Goal: Transaction & Acquisition: Purchase product/service

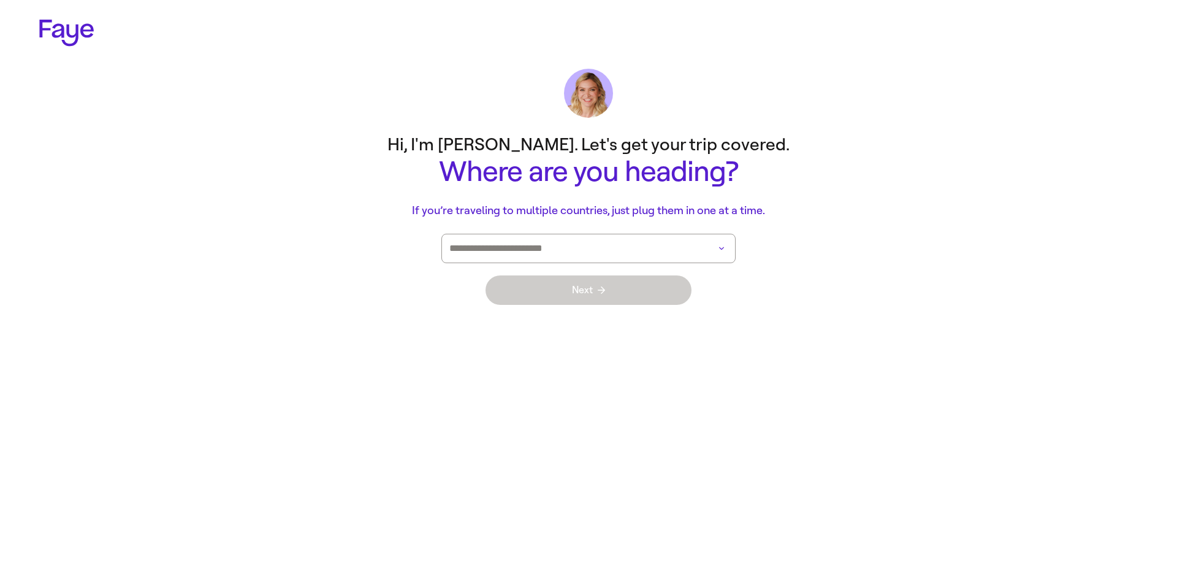
click at [498, 259] on input at bounding box center [571, 248] width 244 height 28
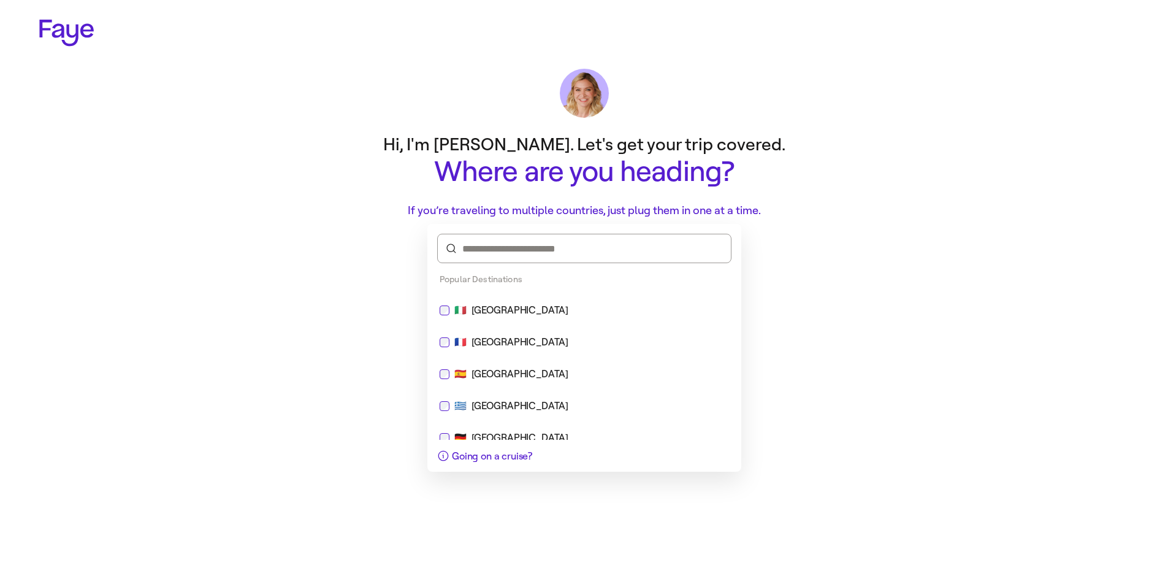
click at [451, 346] on div "🇫🇷 France" at bounding box center [584, 342] width 289 height 15
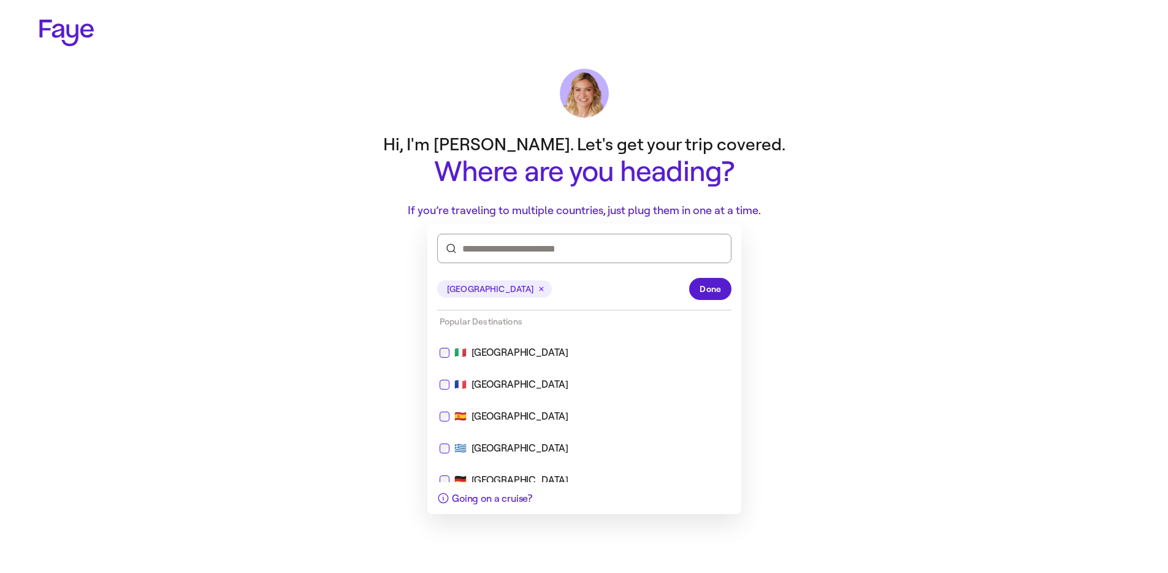
click at [453, 360] on div "🇮🇹 Italy" at bounding box center [584, 352] width 304 height 29
type input "**********"
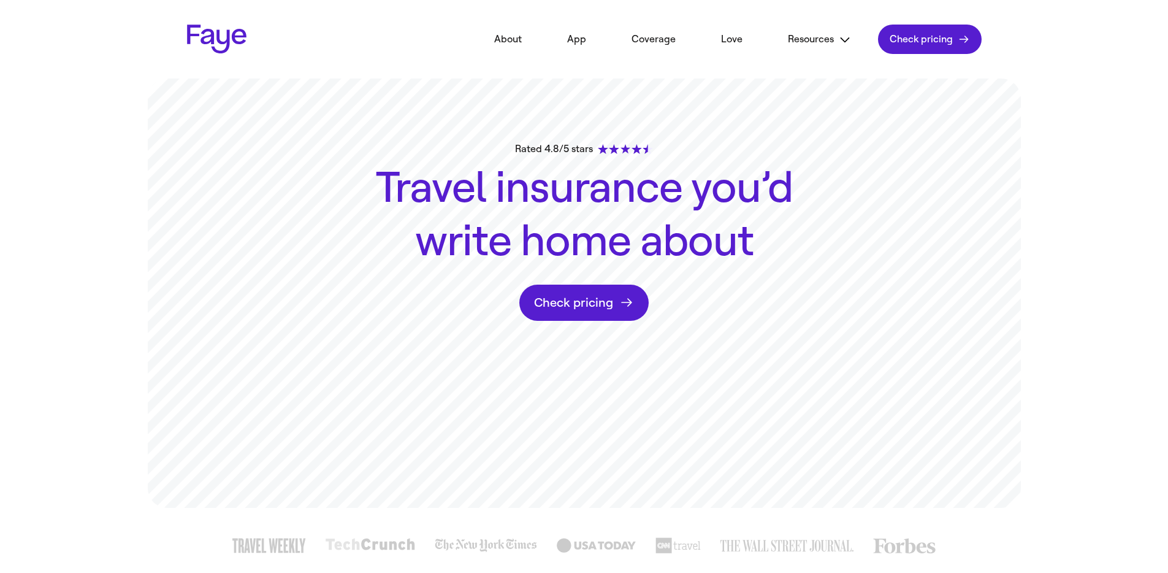
click at [930, 53] on link "Check pricing" at bounding box center [929, 39] width 103 height 29
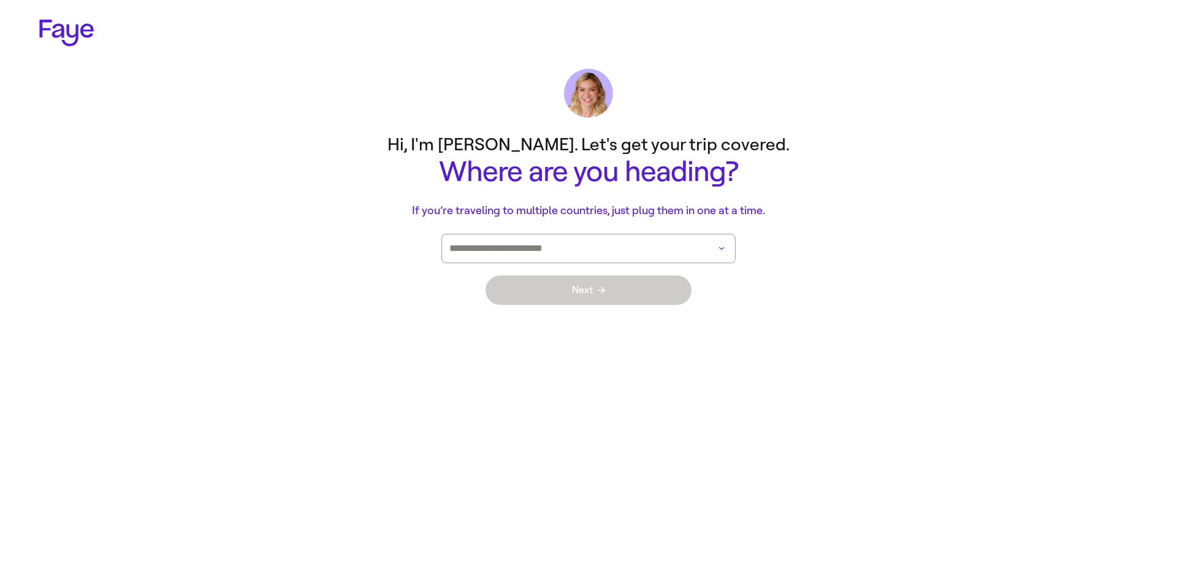
click at [522, 251] on input at bounding box center [571, 248] width 244 height 28
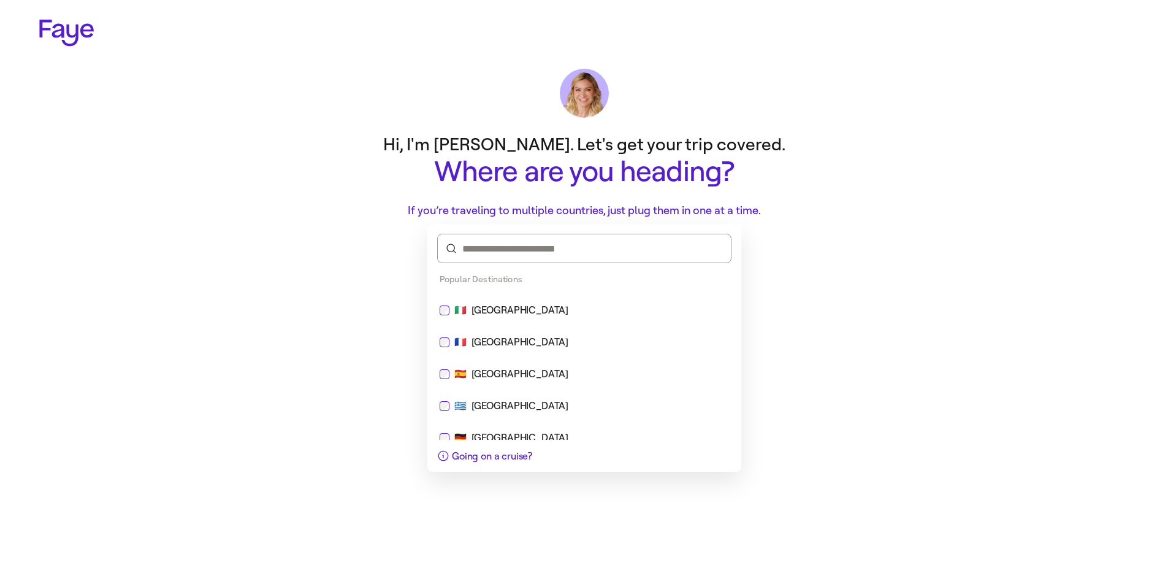
click at [478, 312] on div "Italy" at bounding box center [519, 310] width 97 height 15
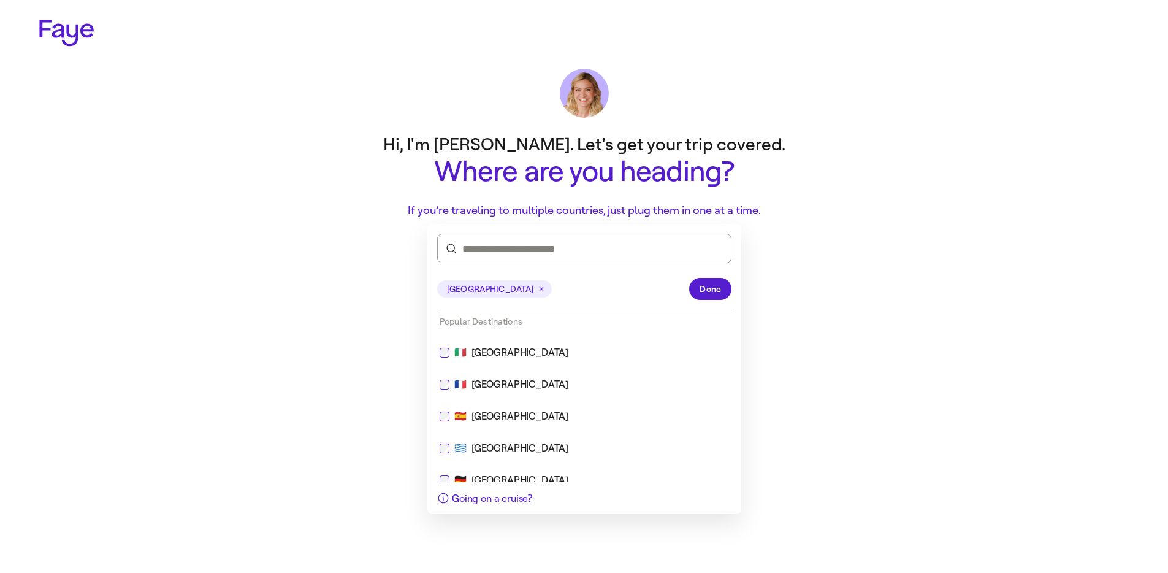
drag, startPoint x: 321, startPoint y: 313, endPoint x: 368, endPoint y: 311, distance: 47.2
click at [303, 316] on main "Hi, I'm Lauren. Let's get your trip covered. Where are you heading? If you’re t…" at bounding box center [584, 221] width 883 height 189
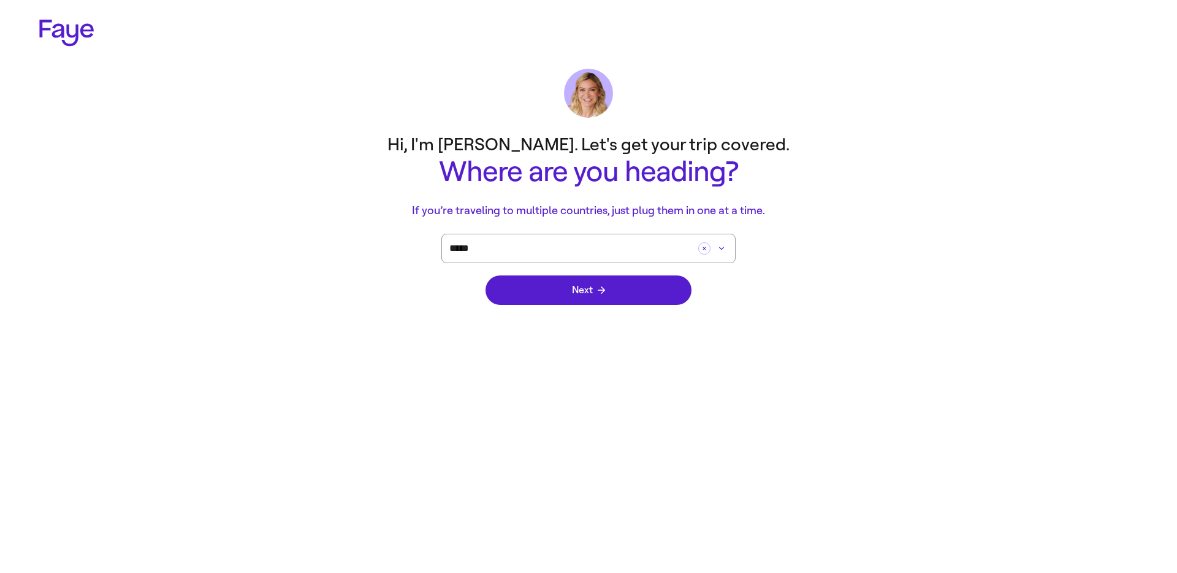
click at [534, 306] on div "Next" at bounding box center [588, 290] width 206 height 54
click at [535, 300] on button "Next" at bounding box center [588, 289] width 206 height 29
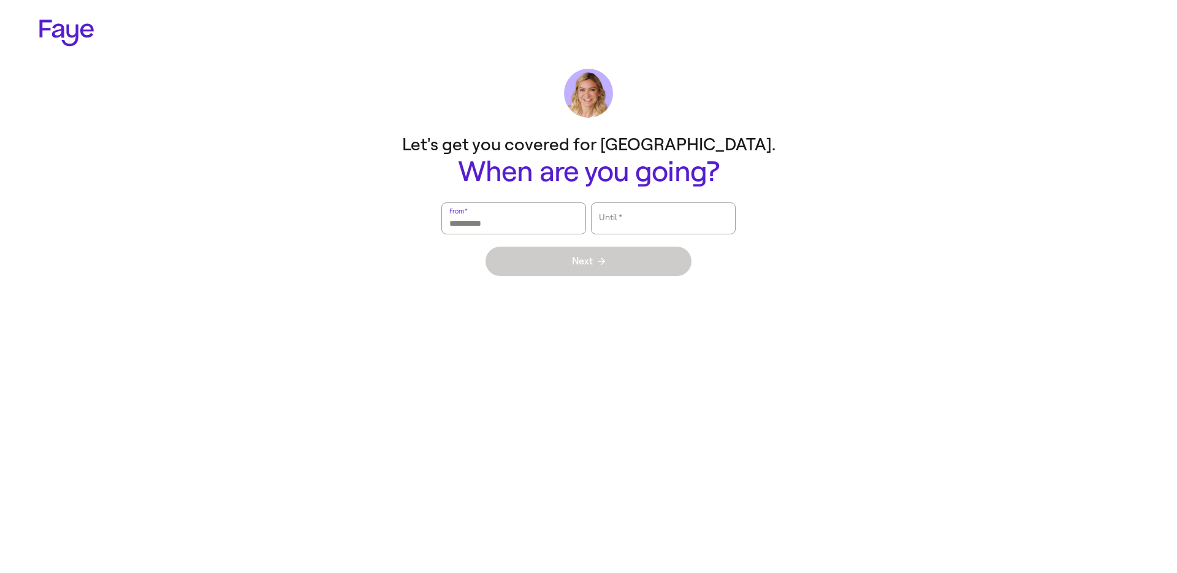
click at [519, 221] on input "From   *" at bounding box center [513, 218] width 129 height 28
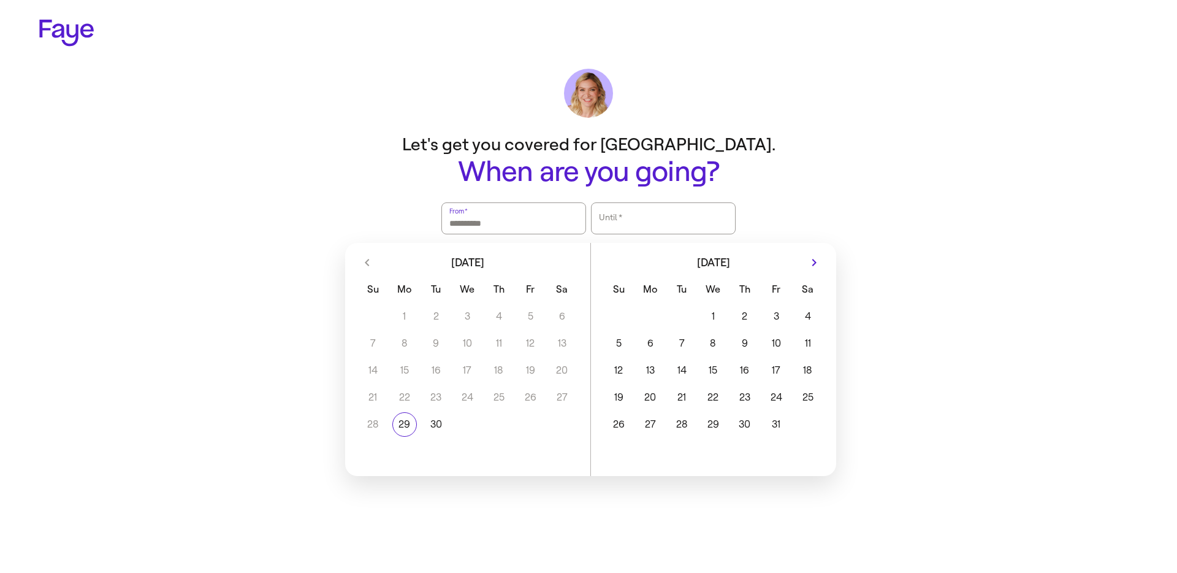
click at [651, 387] on button "20" at bounding box center [649, 397] width 31 height 25
click at [733, 386] on button "23" at bounding box center [744, 397] width 31 height 25
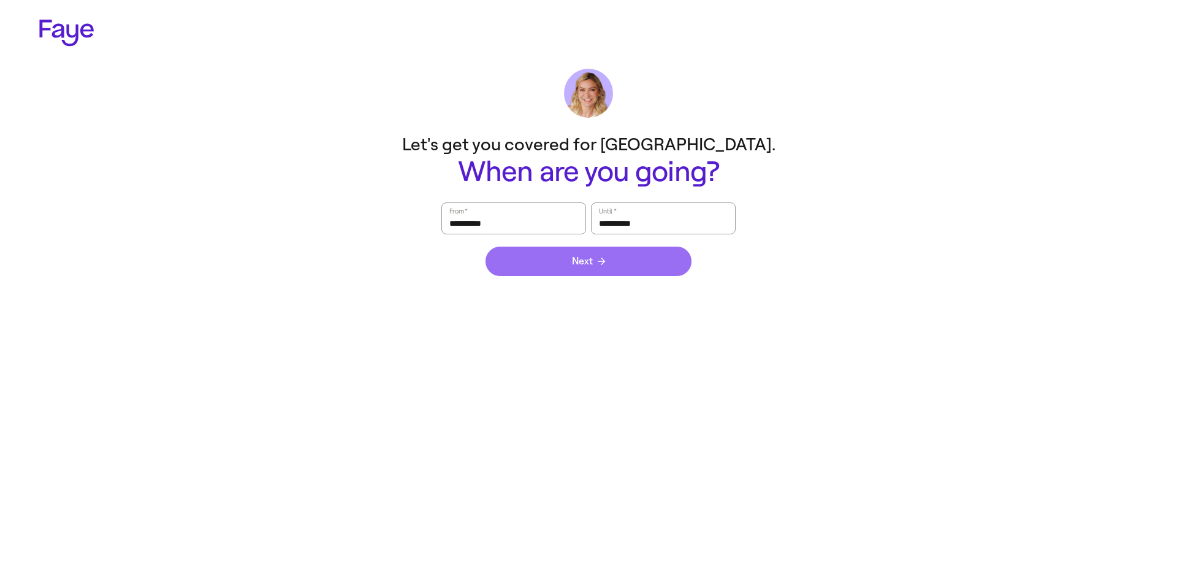
click at [612, 253] on button "Next" at bounding box center [588, 260] width 206 height 29
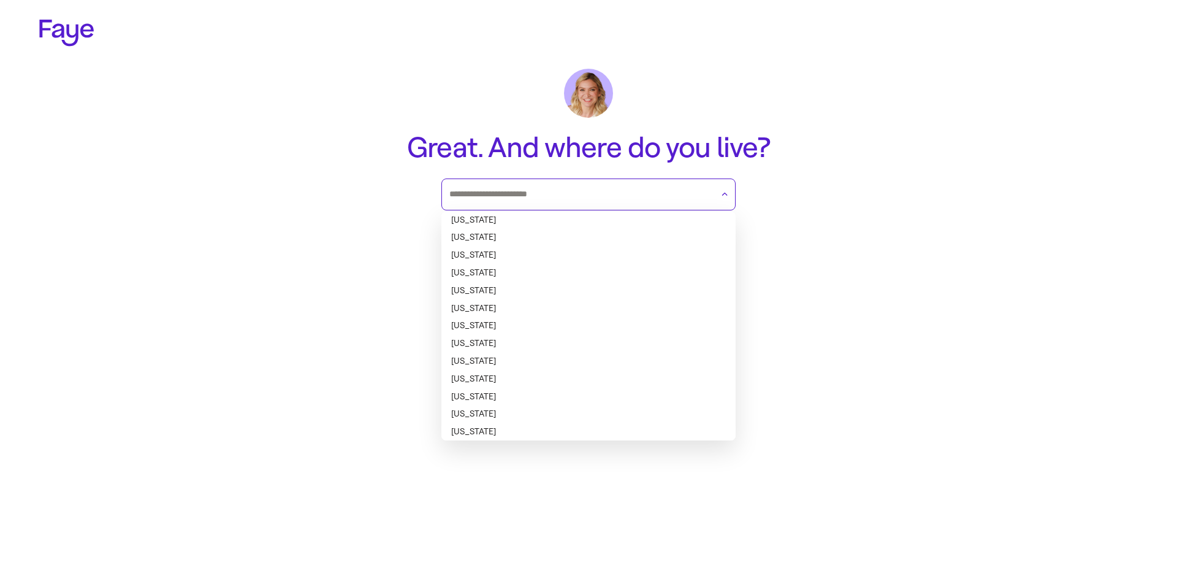
click at [491, 196] on input "text" at bounding box center [580, 194] width 263 height 18
click at [529, 295] on li "California" at bounding box center [588, 291] width 294 height 18
type input "**********"
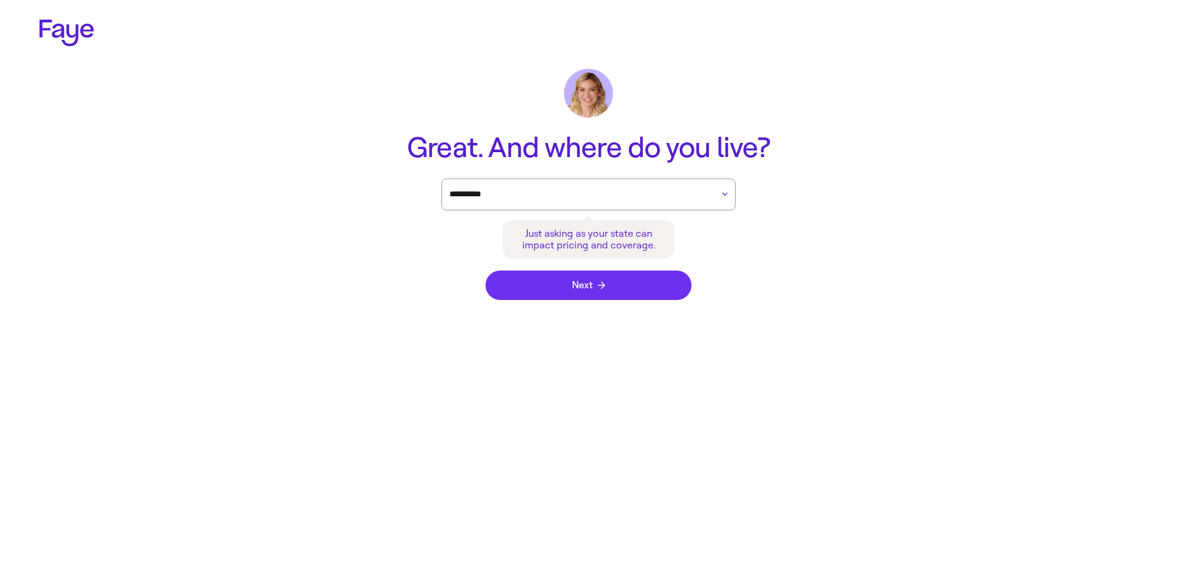
click at [533, 291] on button "Next" at bounding box center [588, 284] width 206 height 29
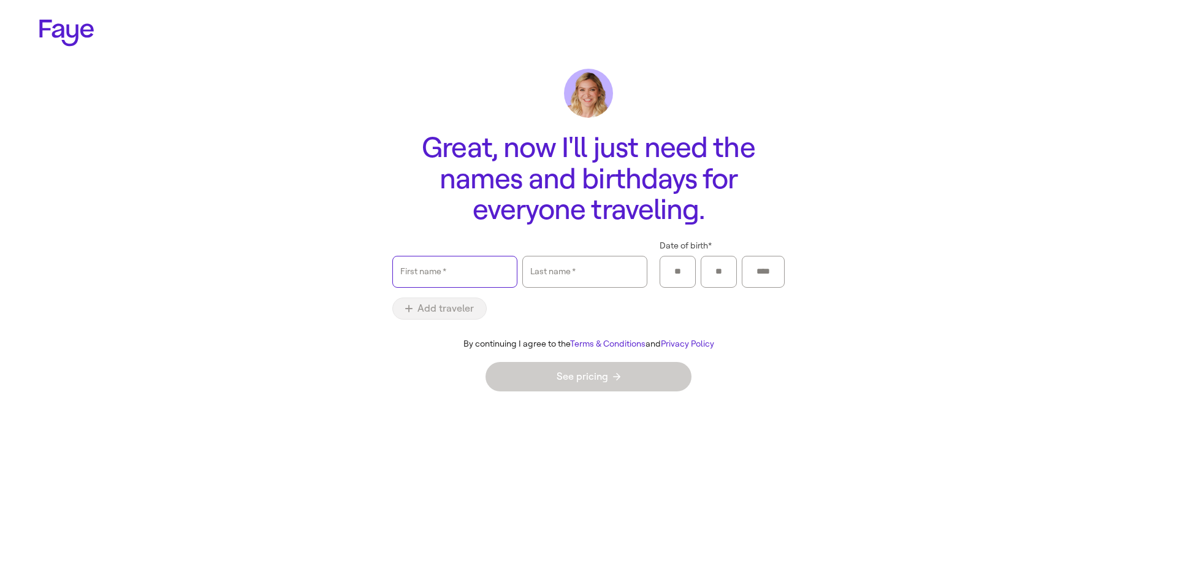
click at [468, 280] on input "First name   *" at bounding box center [454, 271] width 109 height 28
type input "****"
click at [578, 275] on input "Last name   *" at bounding box center [584, 271] width 109 height 28
type input "****"
drag, startPoint x: 694, startPoint y: 265, endPoint x: 682, endPoint y: 267, distance: 12.3
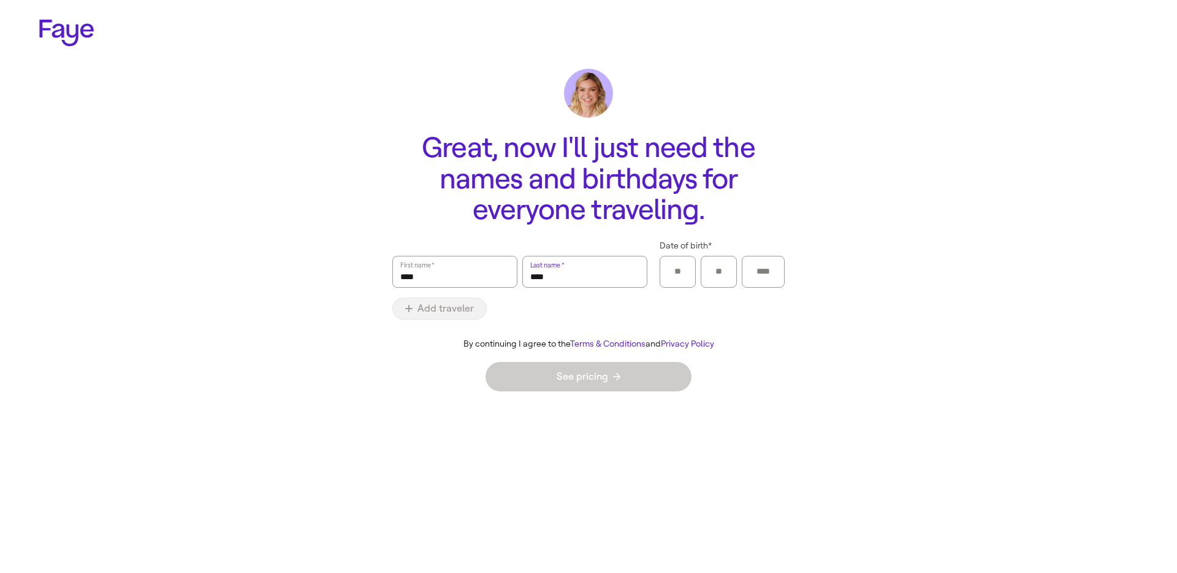
click at [693, 265] on div at bounding box center [678, 272] width 36 height 32
click at [679, 267] on input "Date of birth *" at bounding box center [678, 271] width 20 height 18
type input "*"
type input "**"
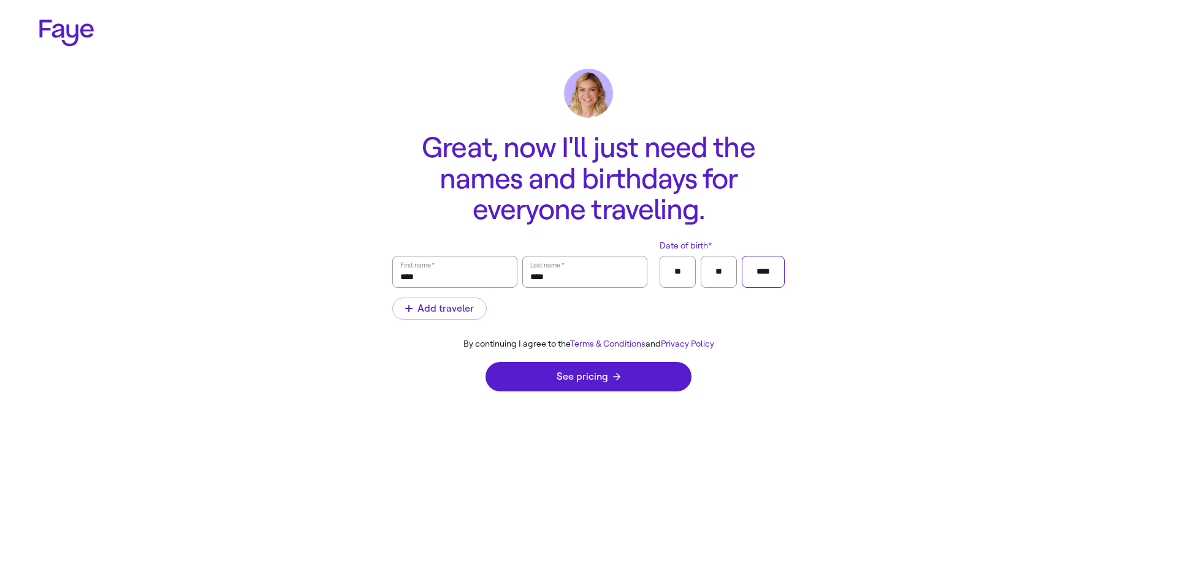
type input "****"
click at [595, 393] on div "See pricing" at bounding box center [588, 376] width 206 height 54
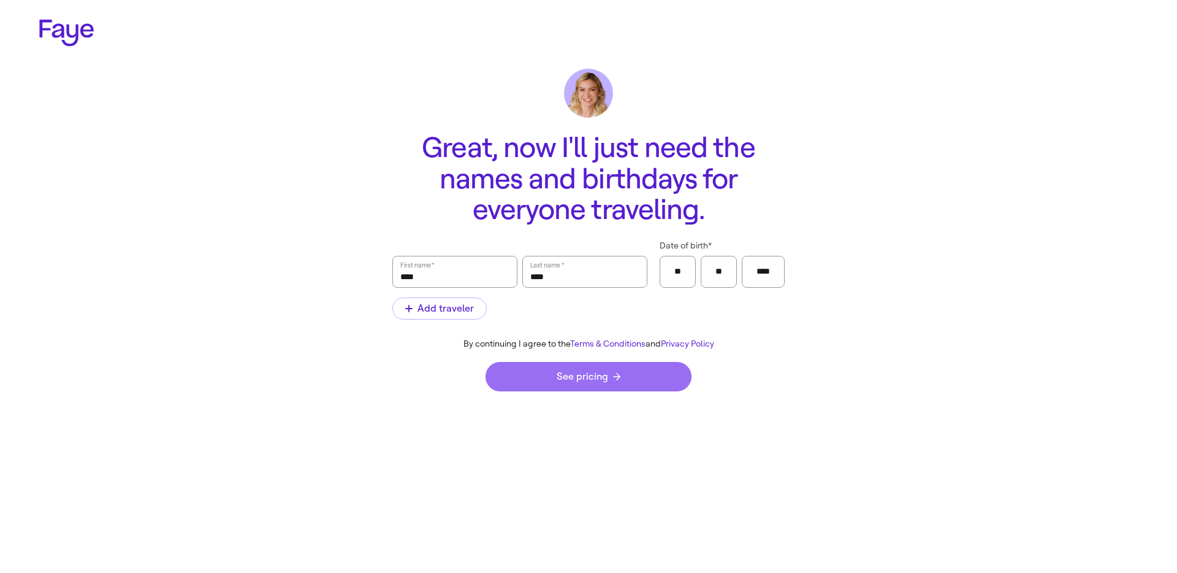
click at [601, 384] on button "See pricing" at bounding box center [588, 376] width 206 height 29
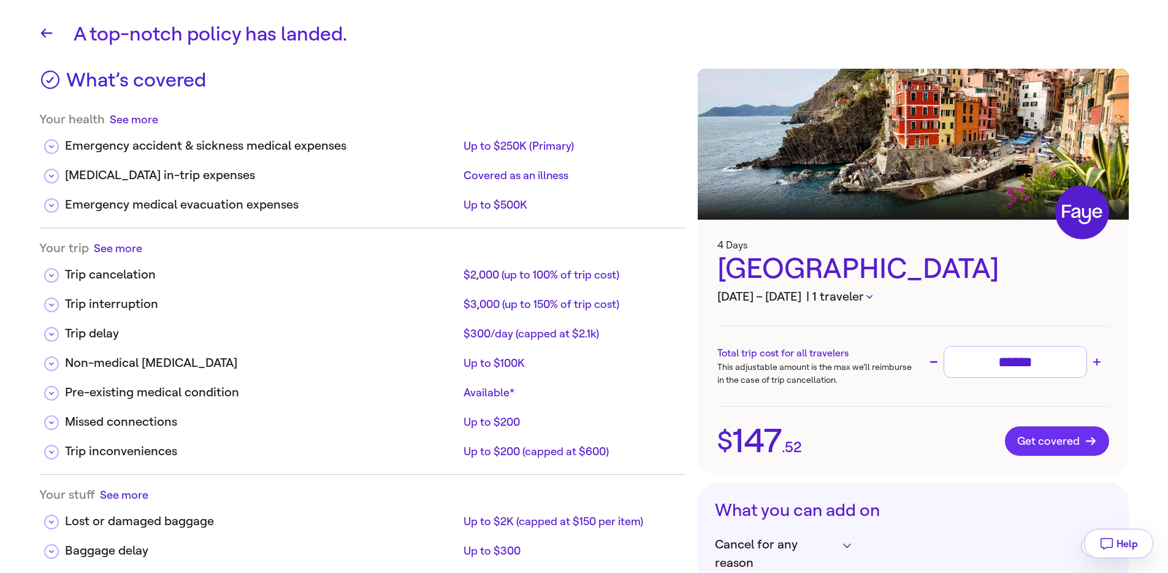
click at [1070, 435] on span "Get covered" at bounding box center [1057, 441] width 80 height 12
